Goal: Transaction & Acquisition: Obtain resource

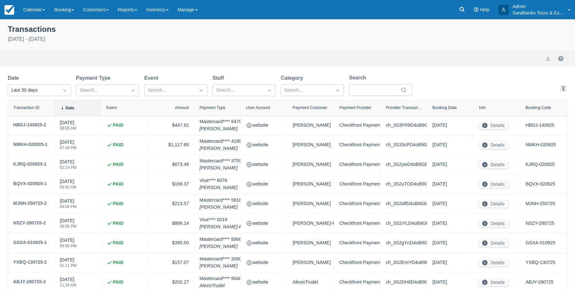
select select "10"
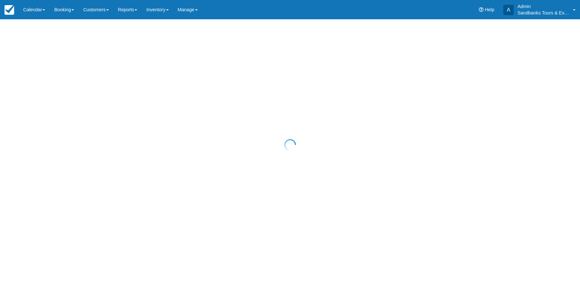
select select "10"
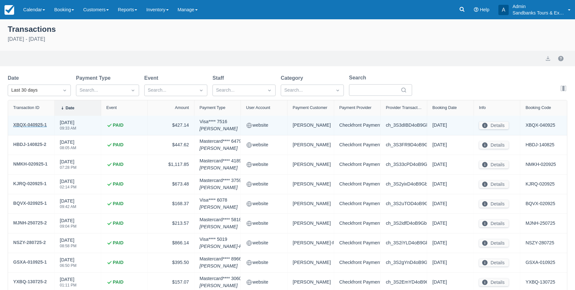
click at [31, 124] on div "XBQX-040925-1" at bounding box center [29, 125] width 33 height 8
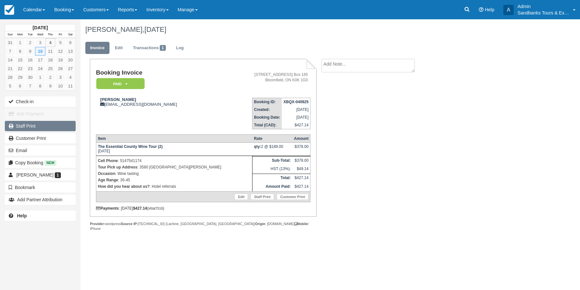
click at [34, 126] on link "Staff Print" at bounding box center [40, 126] width 71 height 10
click at [12, 14] on img at bounding box center [10, 10] width 10 height 10
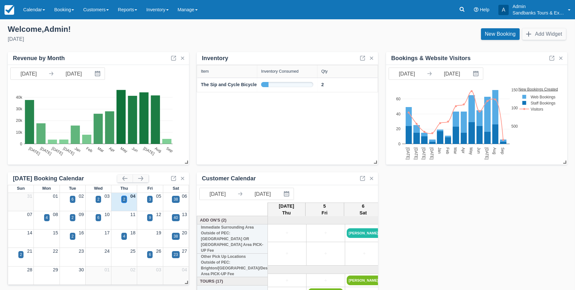
click at [125, 200] on div "2" at bounding box center [124, 200] width 2 height 6
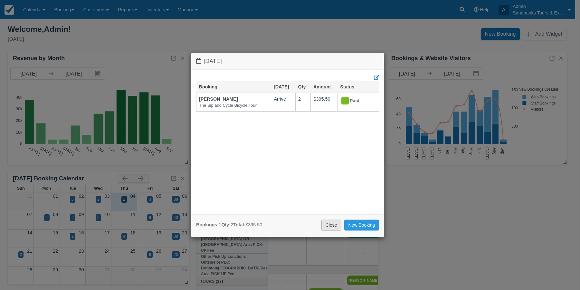
click at [333, 224] on link "Close" at bounding box center [331, 225] width 20 height 11
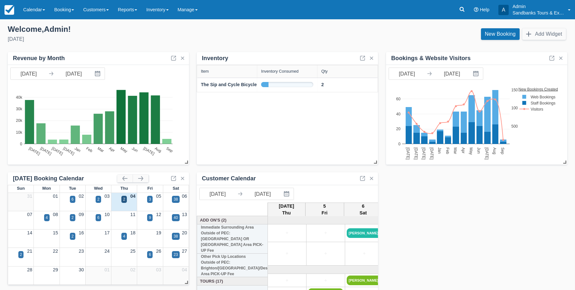
click at [153, 199] on div "05" at bounding box center [150, 196] width 26 height 7
click at [150, 200] on div "3" at bounding box center [150, 200] width 2 height 6
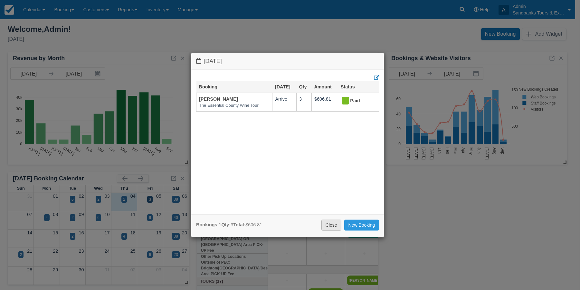
click at [330, 225] on link "Close" at bounding box center [331, 225] width 20 height 11
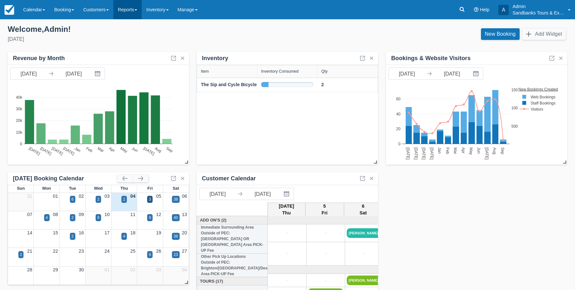
click at [131, 11] on link "Reports" at bounding box center [127, 9] width 28 height 19
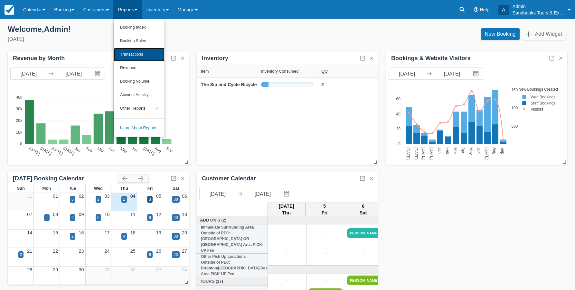
click at [132, 51] on link "Transactions" at bounding box center [139, 55] width 51 height 14
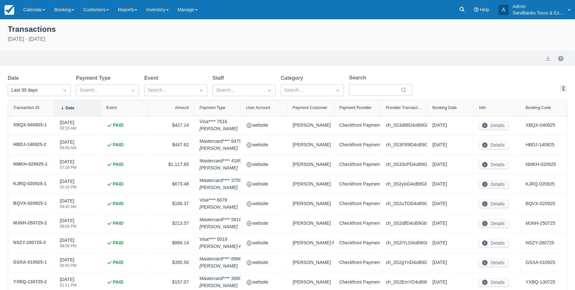
select select "10"
click at [137, 11] on span at bounding box center [136, 9] width 3 height 1
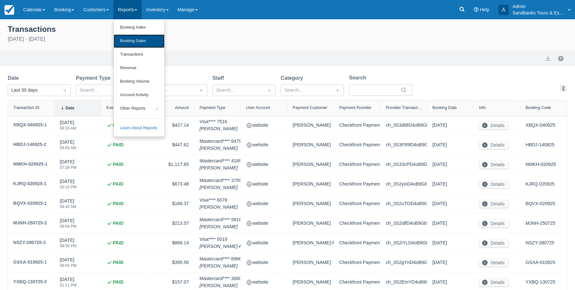
click at [133, 41] on link "Booking Sales" at bounding box center [139, 41] width 51 height 14
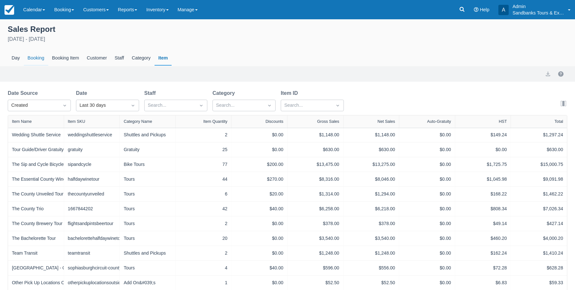
click at [39, 58] on div "Booking" at bounding box center [36, 58] width 24 height 15
select select "20"
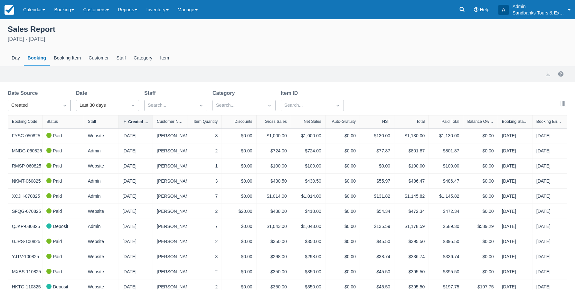
click at [65, 105] on icon "Dropdown icon" at bounding box center [64, 105] width 6 height 6
click at [33, 146] on div "End" at bounding box center [39, 146] width 63 height 13
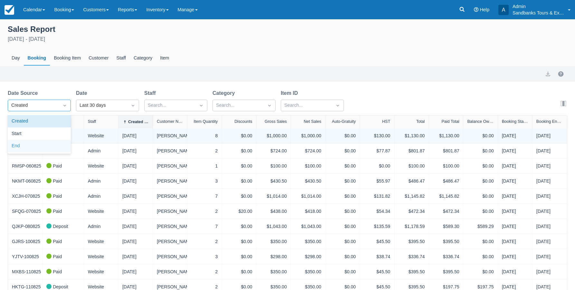
select select "20"
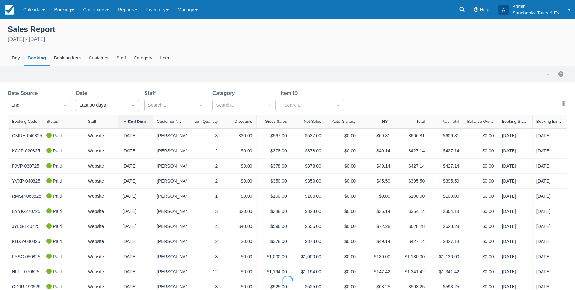
select select "20"
click at [134, 107] on icon "Dropdown icon" at bounding box center [133, 105] width 6 height 6
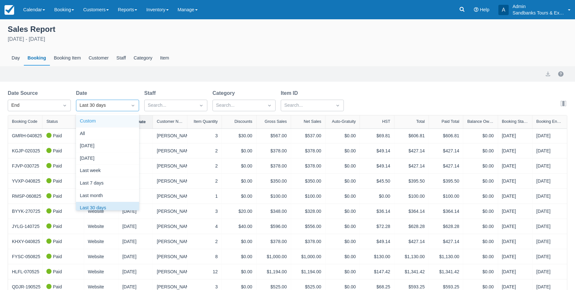
click at [113, 121] on div "Custom" at bounding box center [107, 121] width 63 height 13
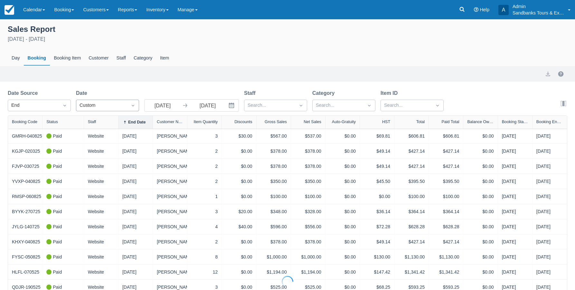
select select "20"
click at [163, 107] on input "08/05/25" at bounding box center [163, 106] width 36 height 12
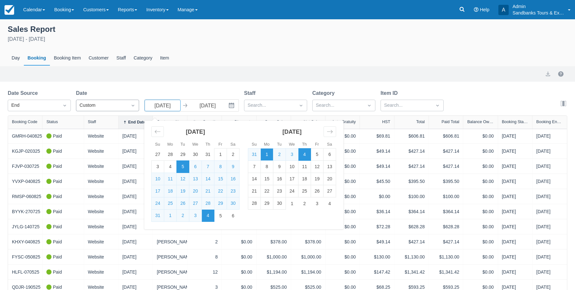
click at [264, 153] on td "1" at bounding box center [267, 155] width 13 height 12
type input "[DATE]"
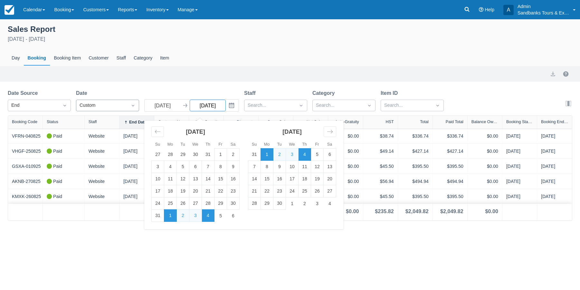
drag, startPoint x: 220, startPoint y: 108, endPoint x: 198, endPoint y: 111, distance: 22.4
click at [198, 111] on input "[DATE]" at bounding box center [208, 106] width 36 height 12
type input "12/31/25"
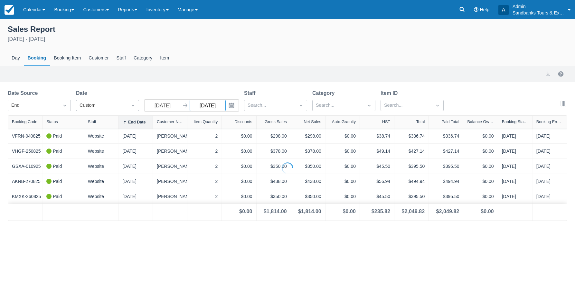
select select "20"
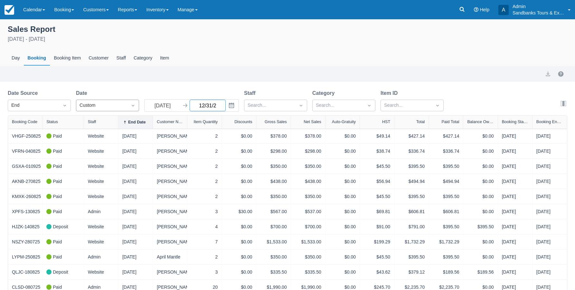
type input "12/31/26"
select select "20"
type input "12/31/26"
click at [546, 72] on button "export" at bounding box center [548, 74] width 8 height 8
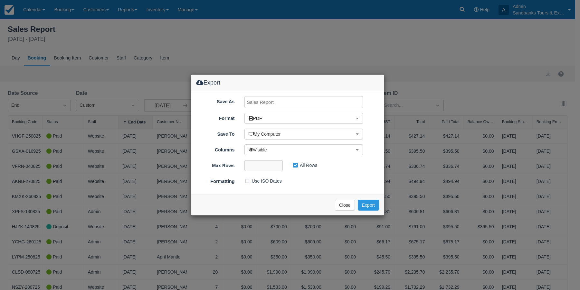
click at [282, 103] on input "Save As" at bounding box center [303, 102] width 119 height 12
type input "CF Bookings Sept 1 25 to Dec 31 26"
drag, startPoint x: 304, startPoint y: 81, endPoint x: 329, endPoint y: 100, distance: 30.8
click at [329, 100] on form "Export Save As CF Bookings Sept 1 25 to Dec 31 26 Format PDF MS Excel , CSV PDF…" at bounding box center [287, 145] width 192 height 141
click at [311, 120] on button "PDF" at bounding box center [303, 118] width 119 height 11
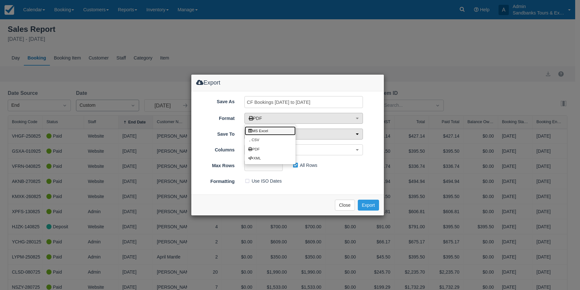
click at [282, 133] on link "MS Excel" at bounding box center [270, 130] width 51 height 9
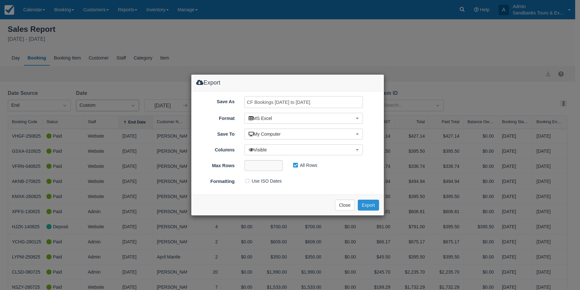
click at [363, 203] on button "Export" at bounding box center [368, 205] width 21 height 11
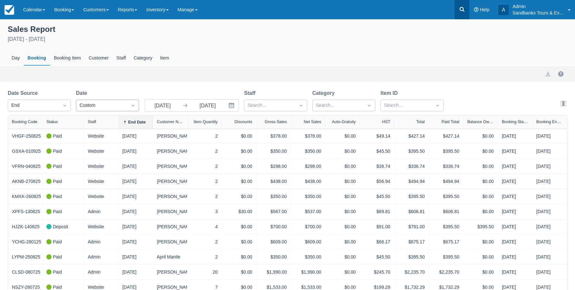
click at [461, 11] on icon at bounding box center [462, 9] width 6 height 6
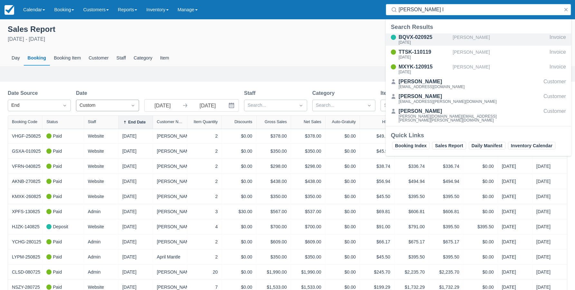
type input "janice l"
click at [422, 41] on div "Thu Oct 2, 2025" at bounding box center [423, 43] width 51 height 4
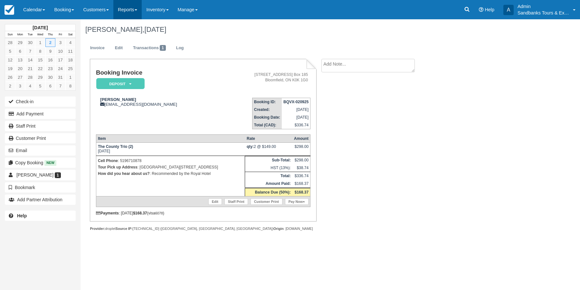
click at [122, 9] on link "Reports" at bounding box center [127, 9] width 28 height 19
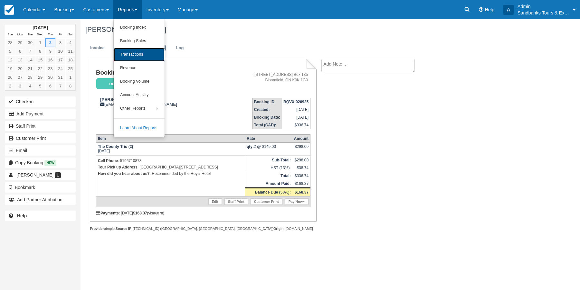
click at [125, 55] on link "Transactions" at bounding box center [139, 55] width 51 height 14
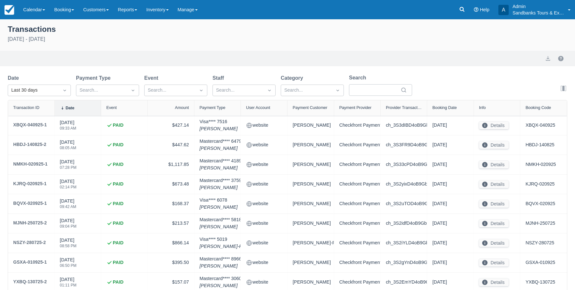
select select "10"
